Goal: Find specific page/section: Find specific page/section

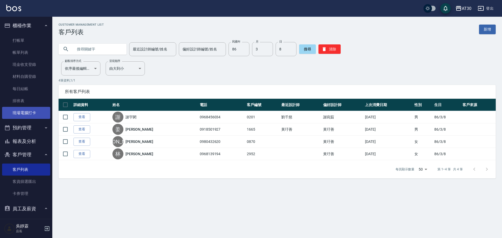
click at [20, 111] on link "現場電腦打卡" at bounding box center [26, 113] width 48 height 12
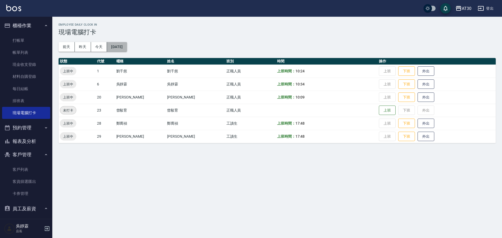
click at [124, 43] on button "[DATE]" at bounding box center [117, 47] width 20 height 10
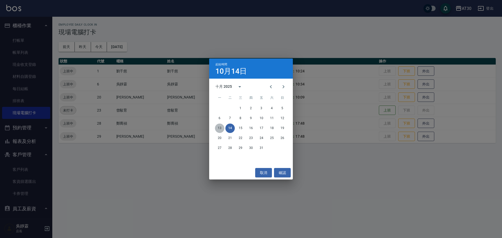
click at [222, 126] on button "13" at bounding box center [219, 128] width 9 height 9
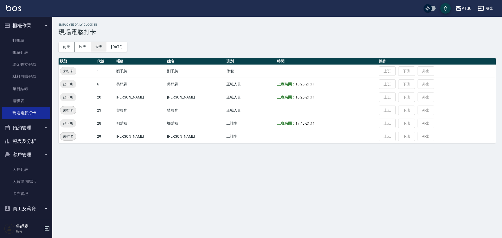
click at [100, 44] on button "今天" at bounding box center [99, 47] width 16 height 10
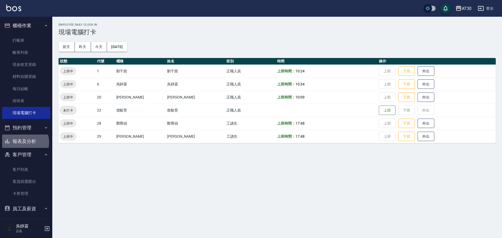
click at [24, 143] on button "報表及分析" at bounding box center [26, 142] width 48 height 14
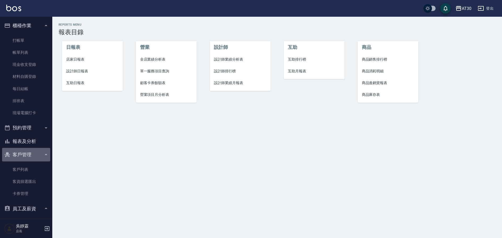
click at [33, 158] on button "客戶管理" at bounding box center [26, 155] width 48 height 14
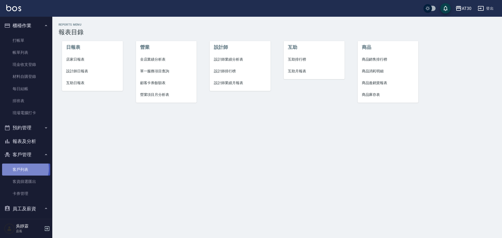
click at [21, 169] on link "客戶列表" at bounding box center [26, 170] width 48 height 12
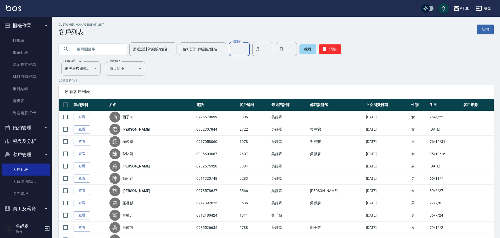
click at [229, 48] on input "民國年" at bounding box center [239, 49] width 21 height 14
type input "95"
type input "9"
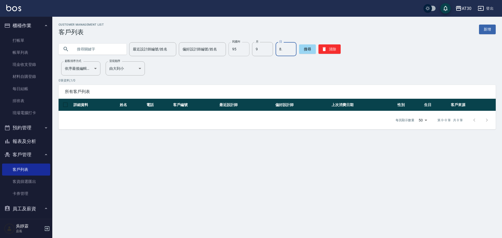
type input "8."
